Goal: Obtain resource: Obtain resource

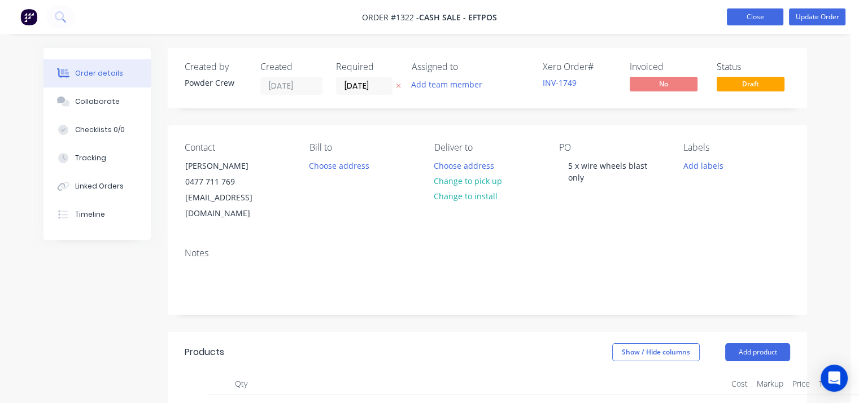
click at [755, 19] on button "Close" at bounding box center [755, 16] width 56 height 17
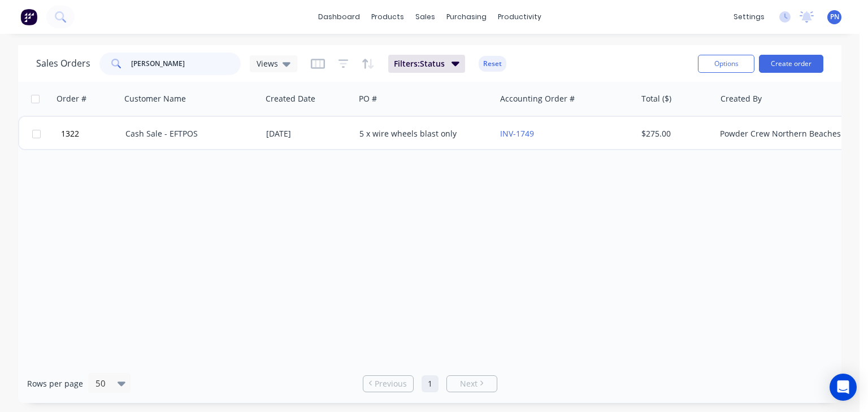
click at [200, 59] on input "[PERSON_NAME]" at bounding box center [186, 64] width 110 height 23
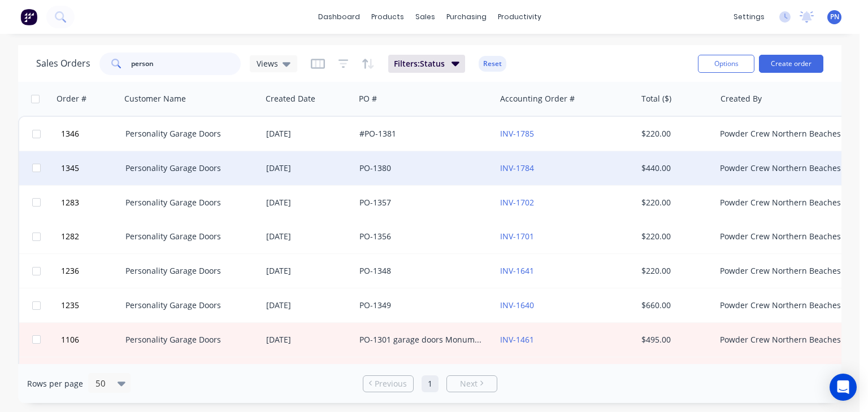
type input "person"
click at [455, 164] on div "PO-1380" at bounding box center [421, 168] width 125 height 11
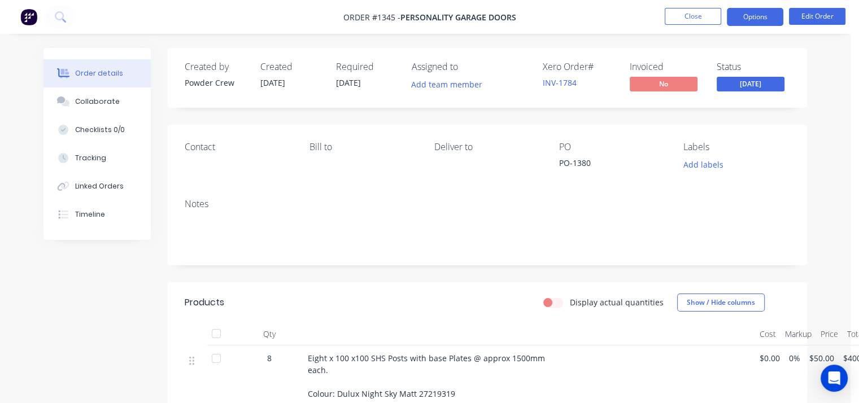
click at [754, 18] on button "Options" at bounding box center [755, 17] width 56 height 18
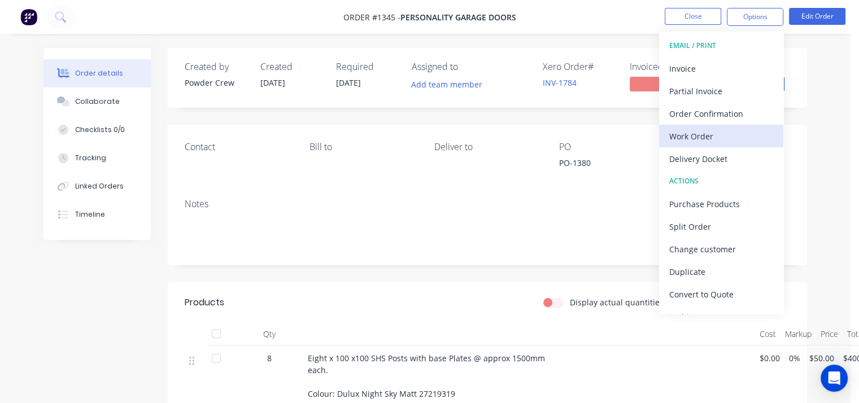
click at [738, 137] on div "Work Order" at bounding box center [721, 136] width 104 height 16
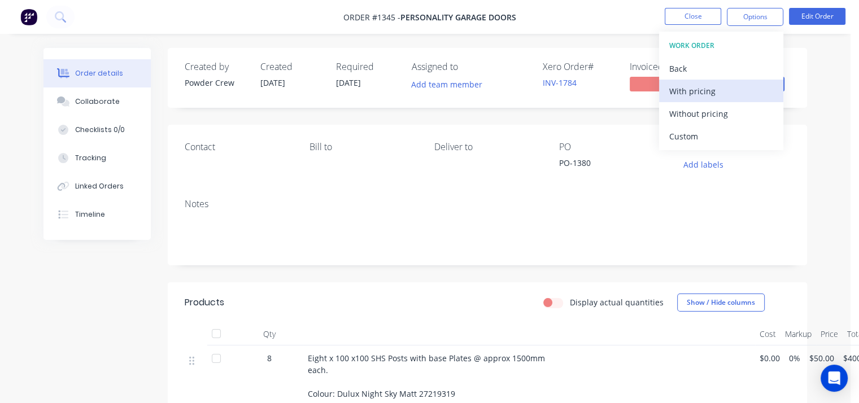
click at [720, 96] on div "With pricing" at bounding box center [721, 91] width 104 height 16
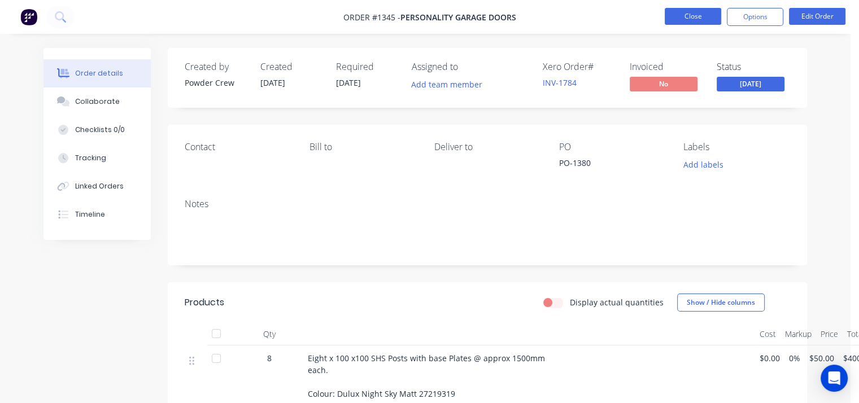
click at [687, 20] on button "Close" at bounding box center [693, 16] width 56 height 17
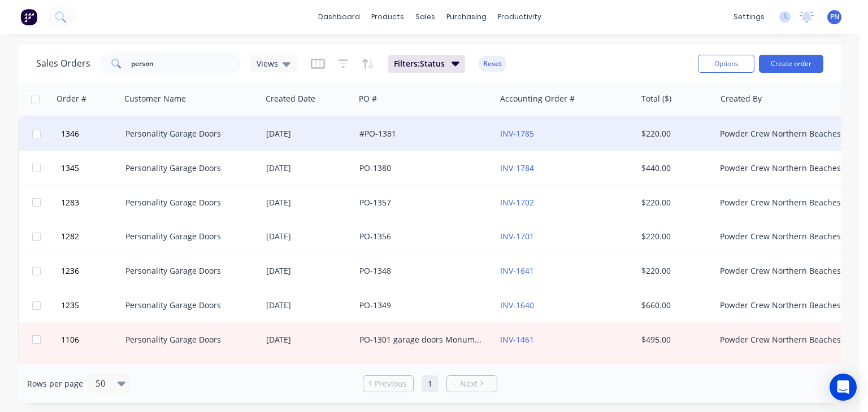
click at [436, 134] on div "#PO-1381" at bounding box center [421, 133] width 125 height 11
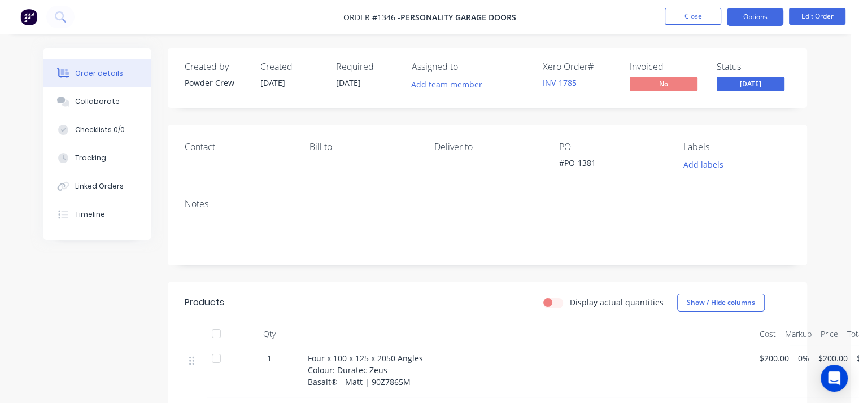
click at [767, 21] on button "Options" at bounding box center [755, 17] width 56 height 18
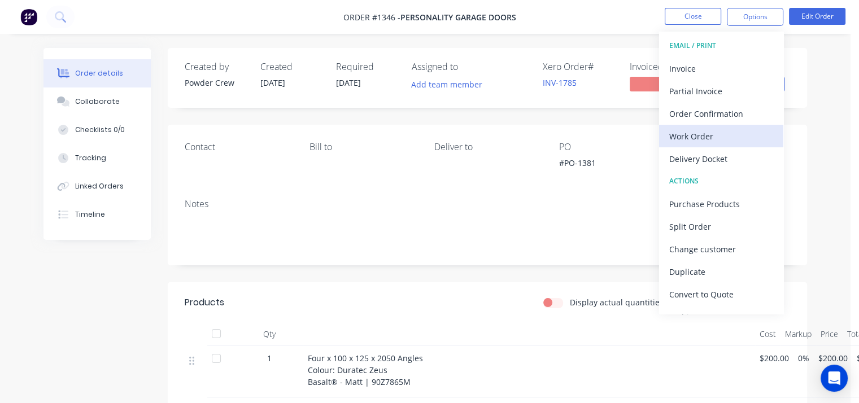
click at [728, 141] on div "Work Order" at bounding box center [721, 136] width 104 height 16
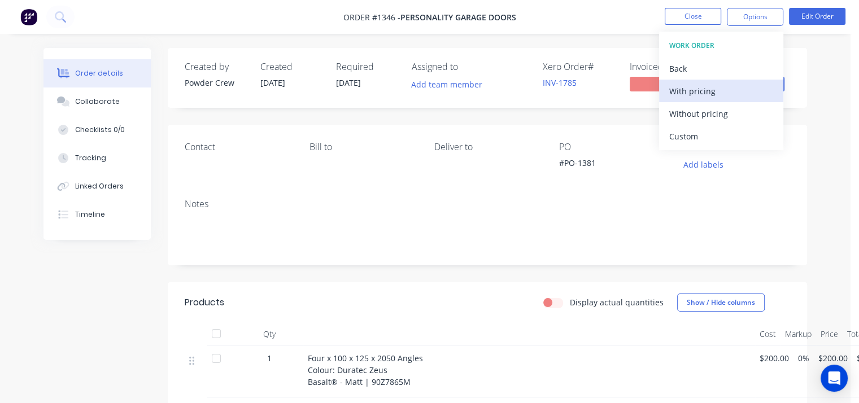
click at [712, 92] on div "With pricing" at bounding box center [721, 91] width 104 height 16
